Goal: Transaction & Acquisition: Subscribe to service/newsletter

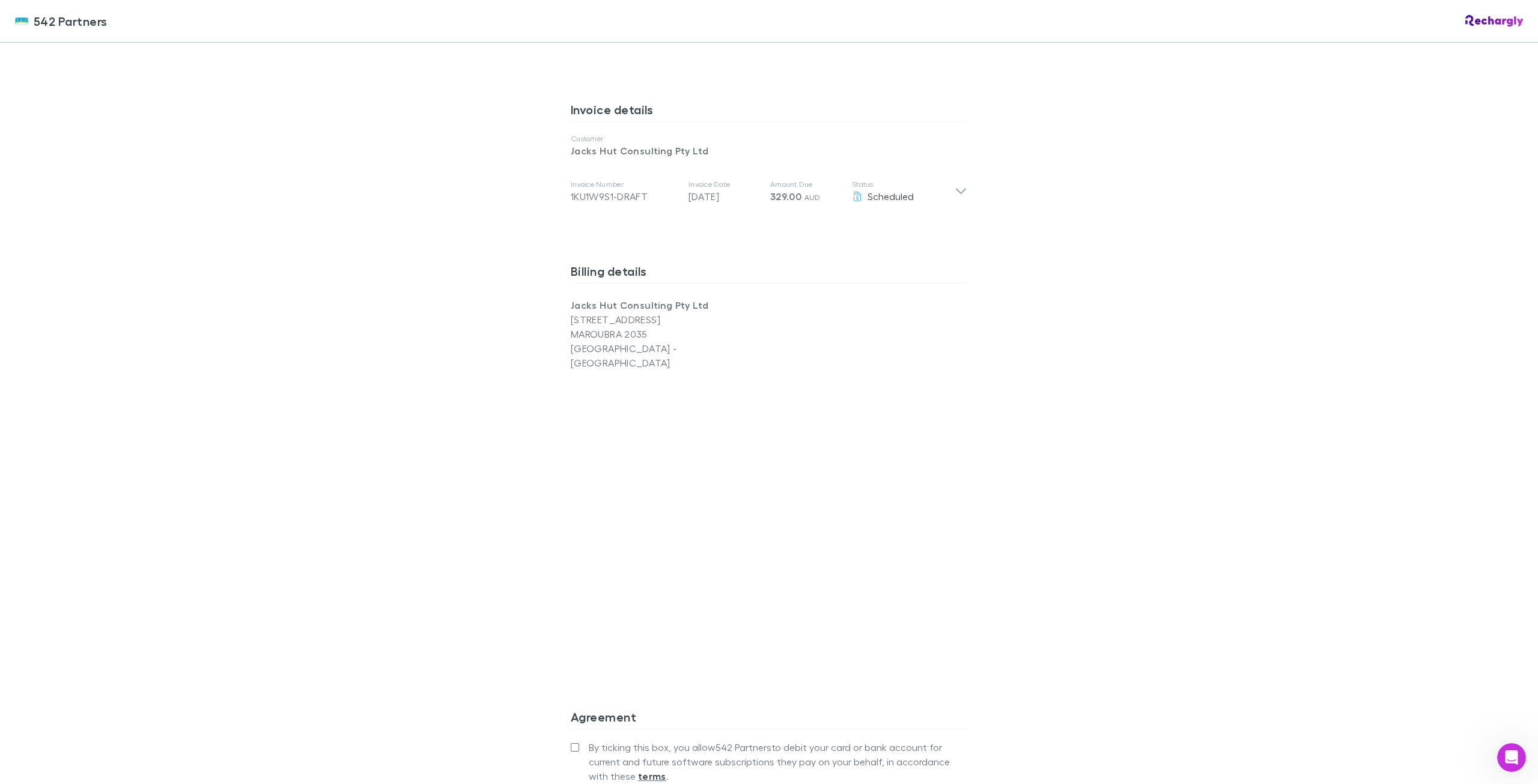
scroll to position [601, 0]
click at [373, 636] on div "542 Partners 542 Partners Software subscriptions agreement 542 Partners has par…" at bounding box center [769, 392] width 1538 height 784
click at [464, 506] on div "542 Partners 542 Partners Software subscriptions agreement 542 Partners has par…" at bounding box center [769, 392] width 1538 height 784
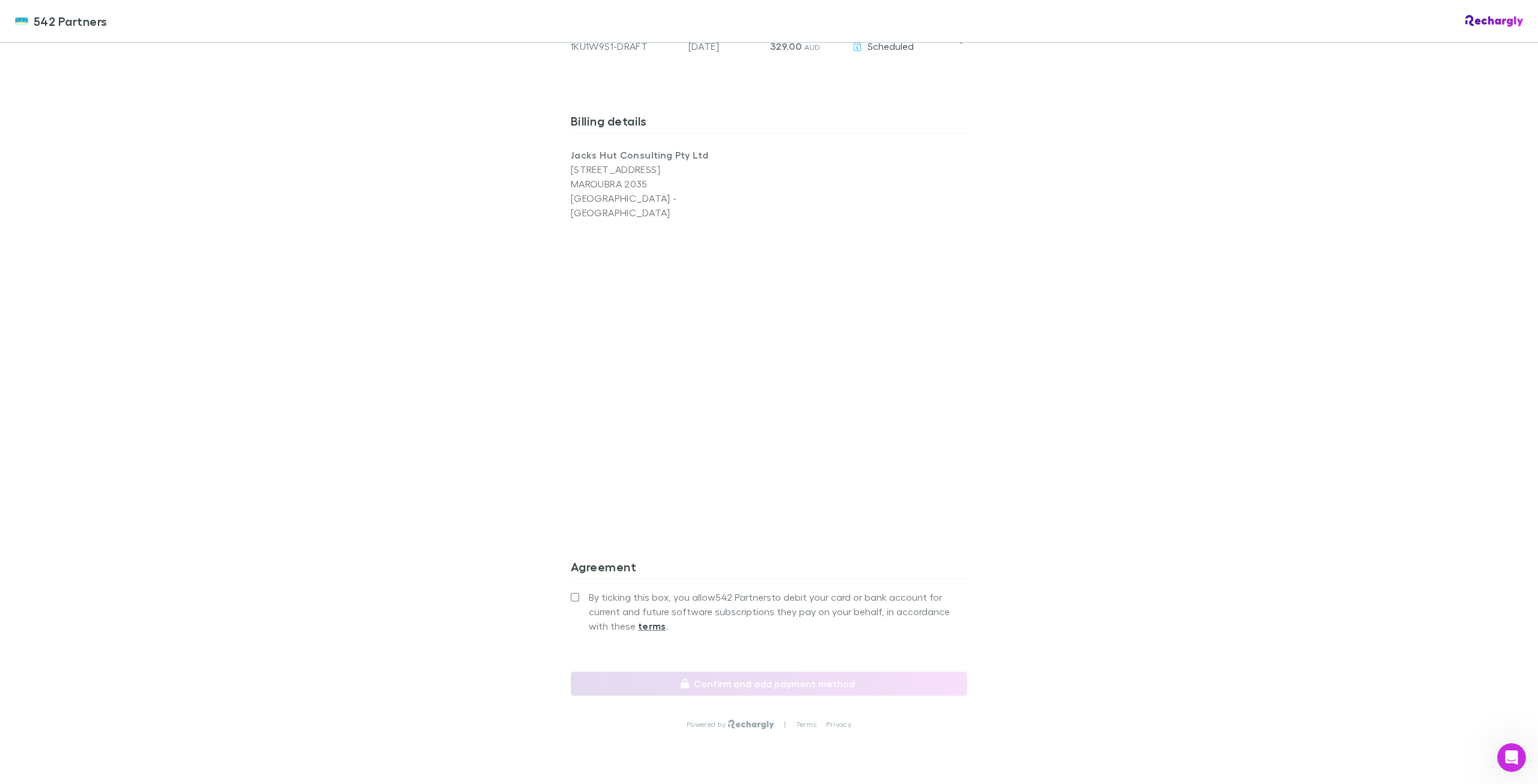
scroll to position [768, 0]
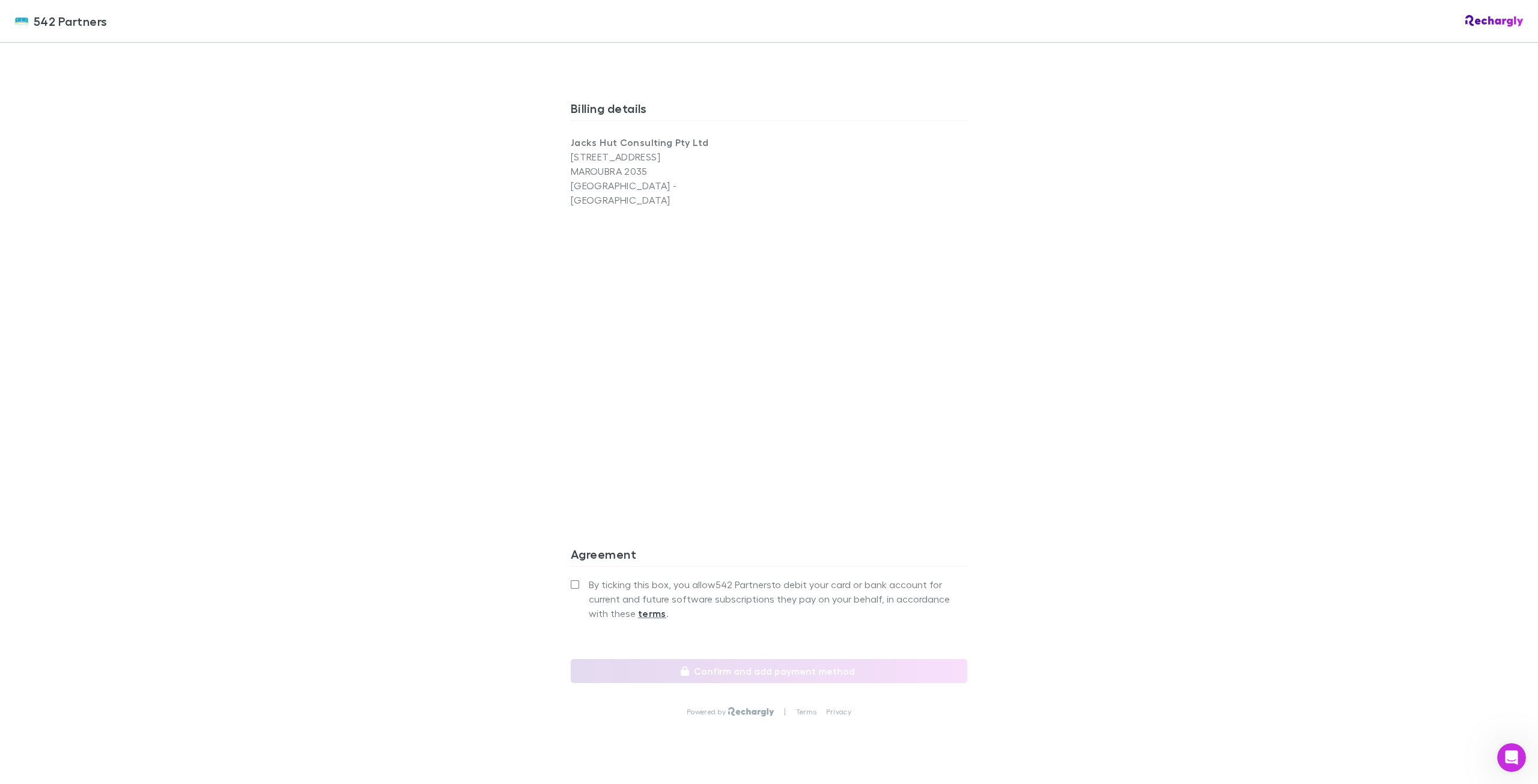
click at [560, 555] on div "542 Partners Software subscriptions agreement 542 Partners has partnered with R…" at bounding box center [769, 43] width 420 height 1539
click at [578, 577] on label "By ticking this box, you allow 542 Partners to debit your card or bank account …" at bounding box center [769, 599] width 396 height 43
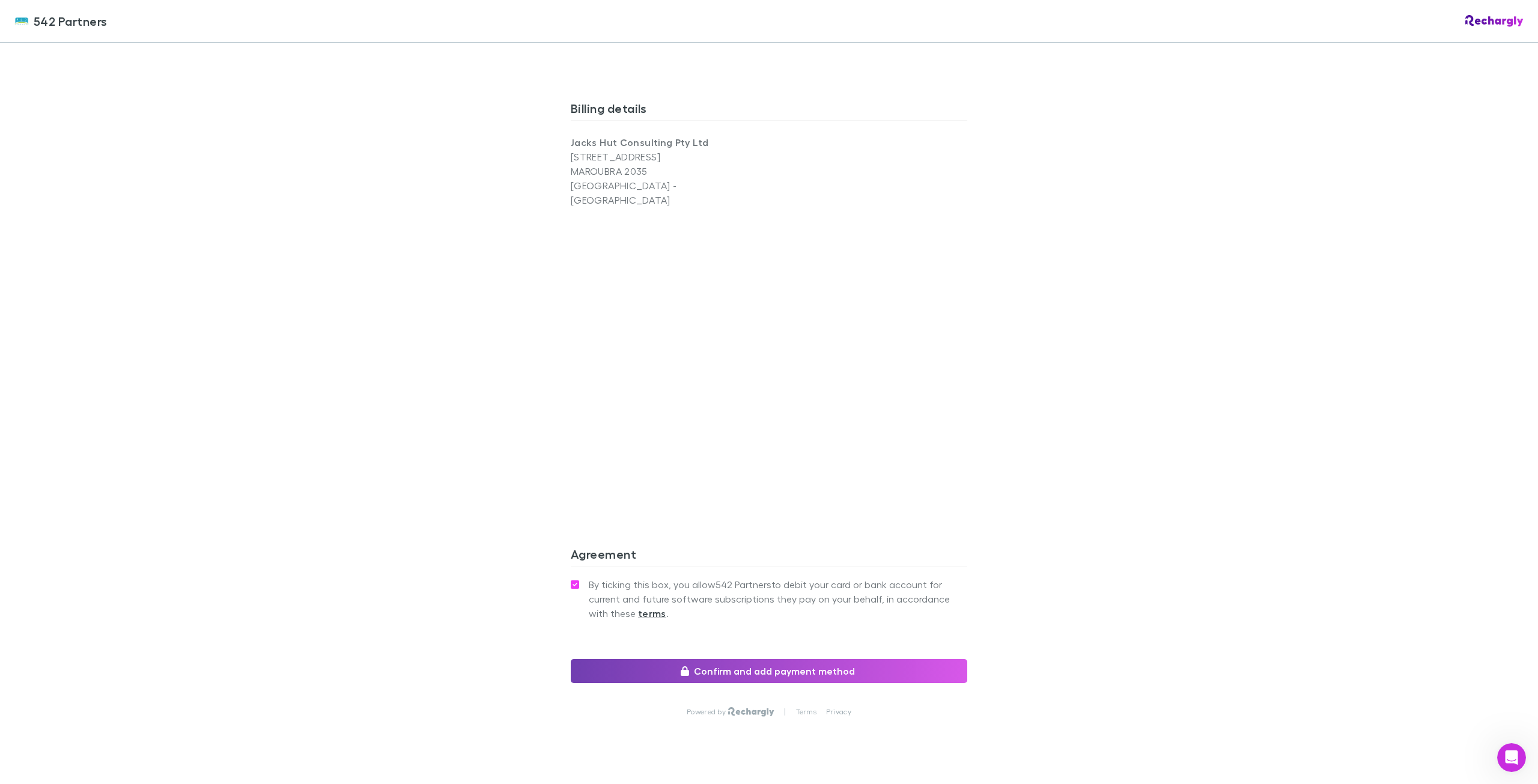
click at [721, 659] on button "Confirm and add payment method" at bounding box center [769, 670] width 396 height 24
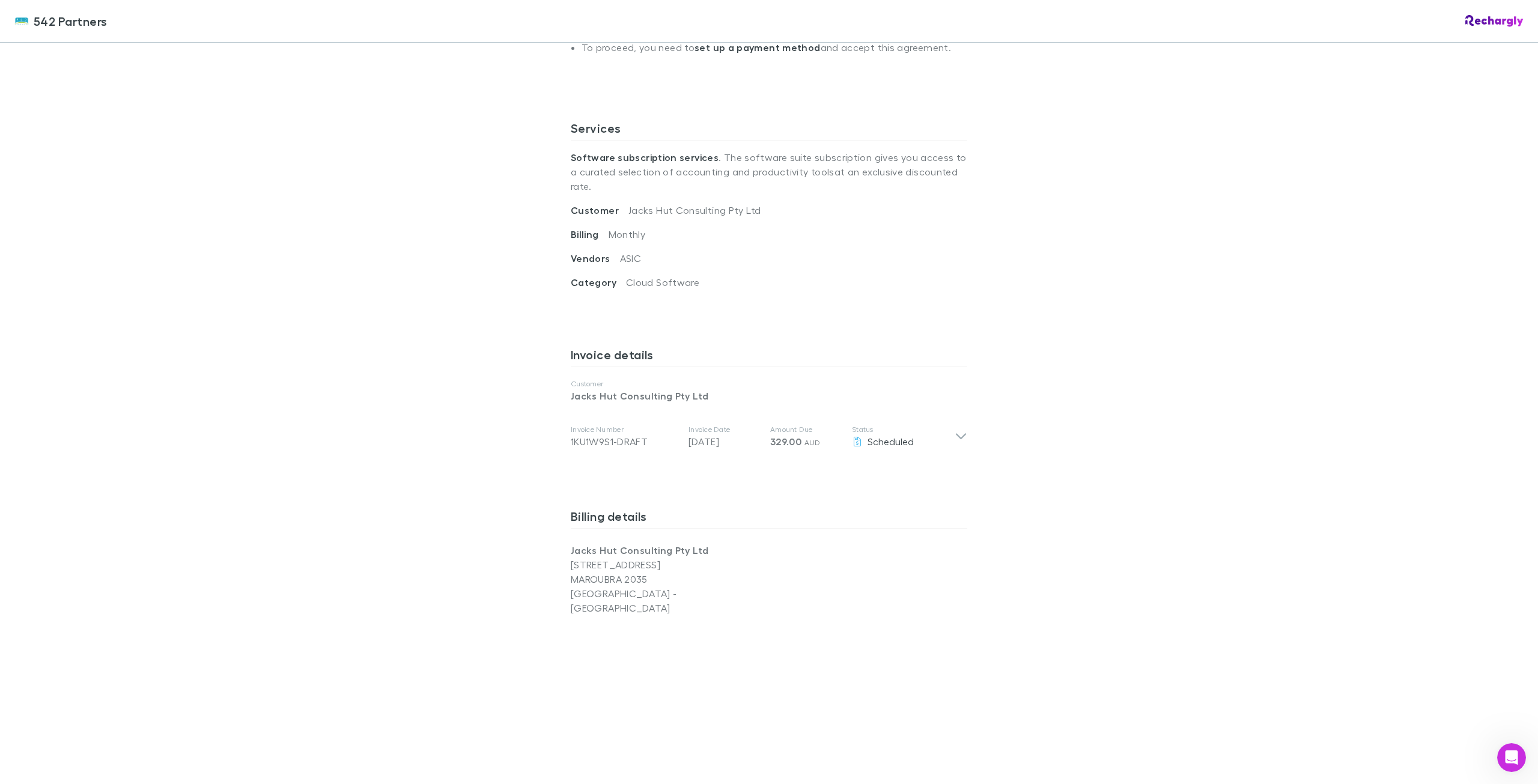
scroll to position [288, 0]
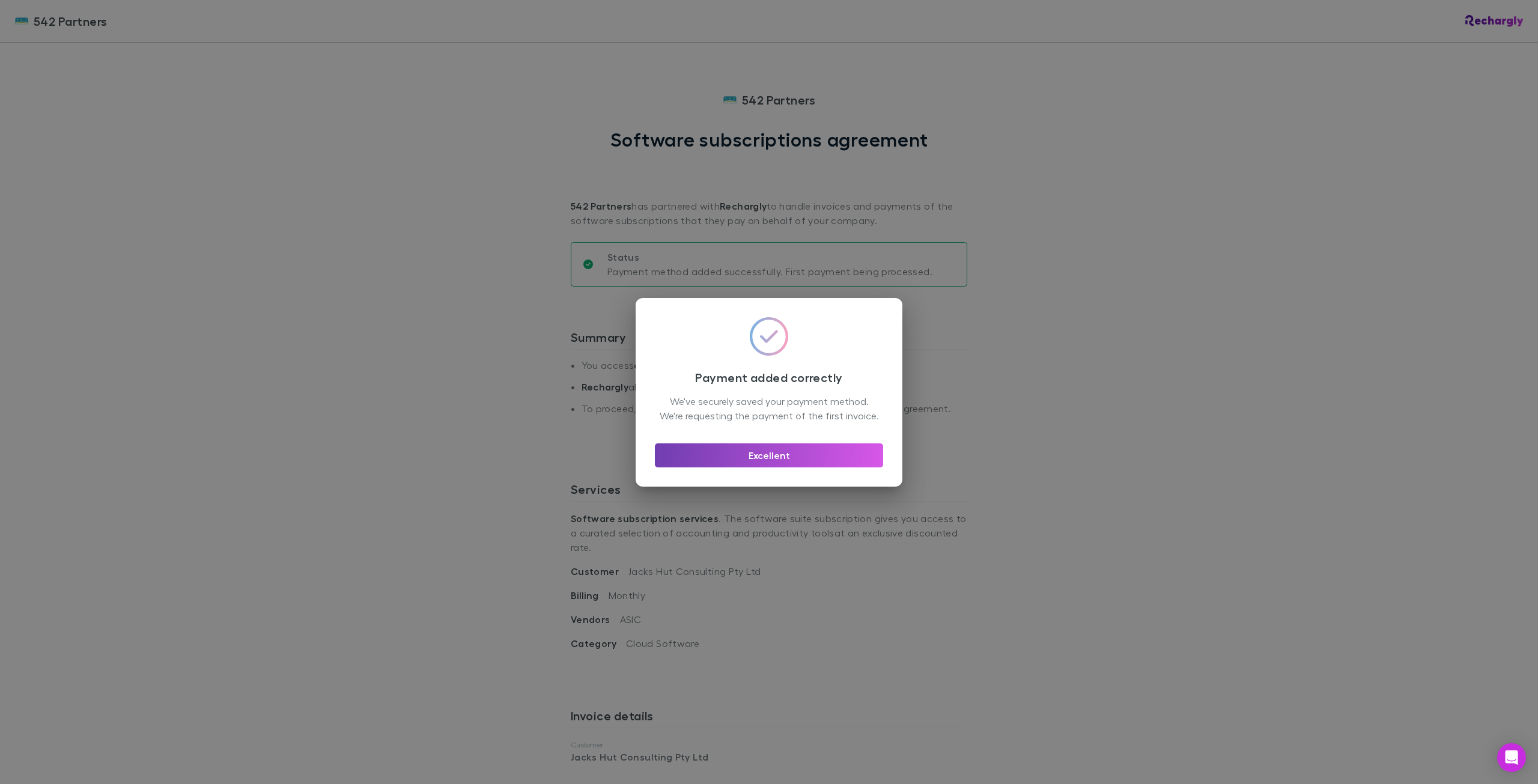
click at [773, 460] on button "Excellent" at bounding box center [769, 455] width 228 height 24
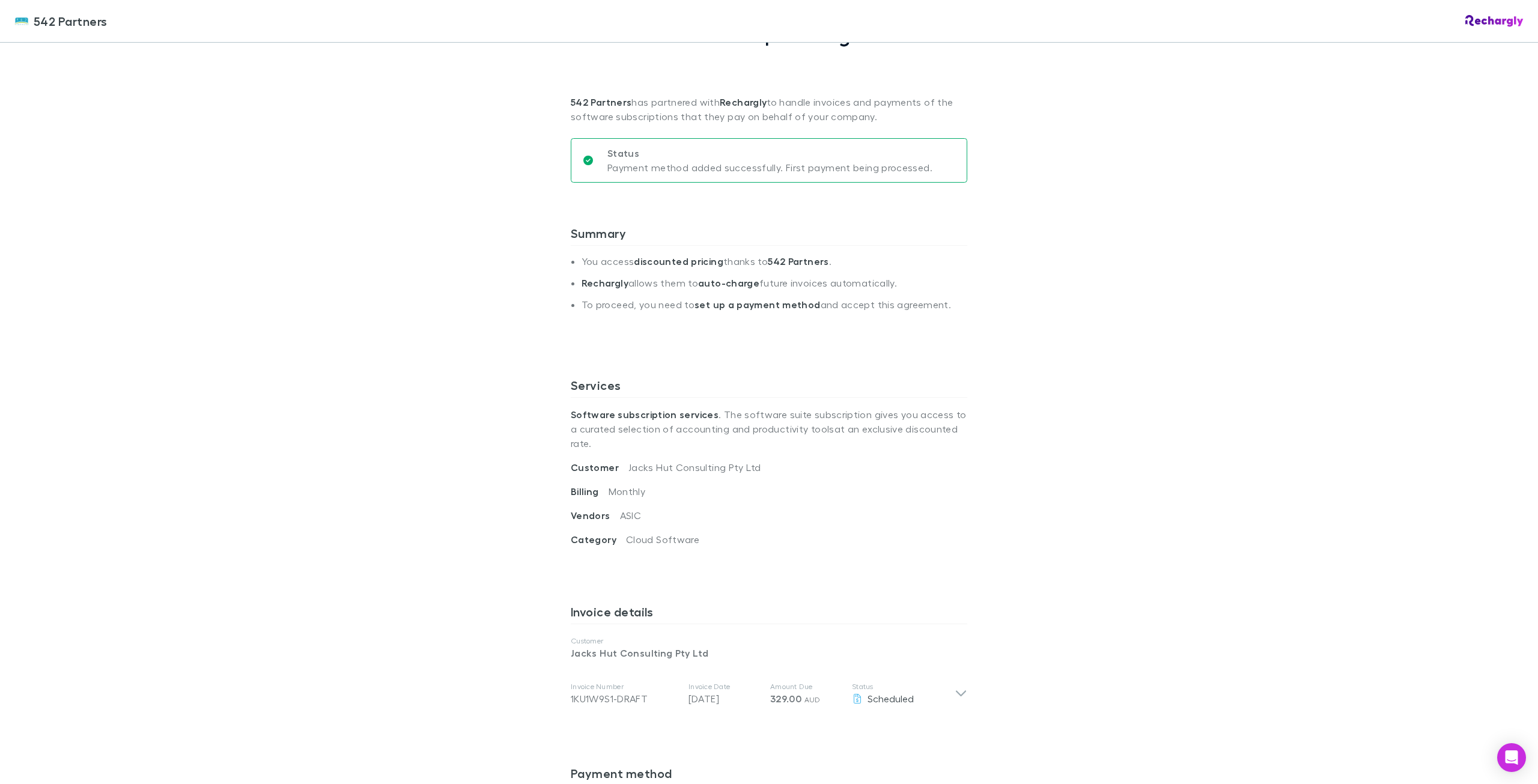
scroll to position [120, 0]
